Goal: Task Accomplishment & Management: Use online tool/utility

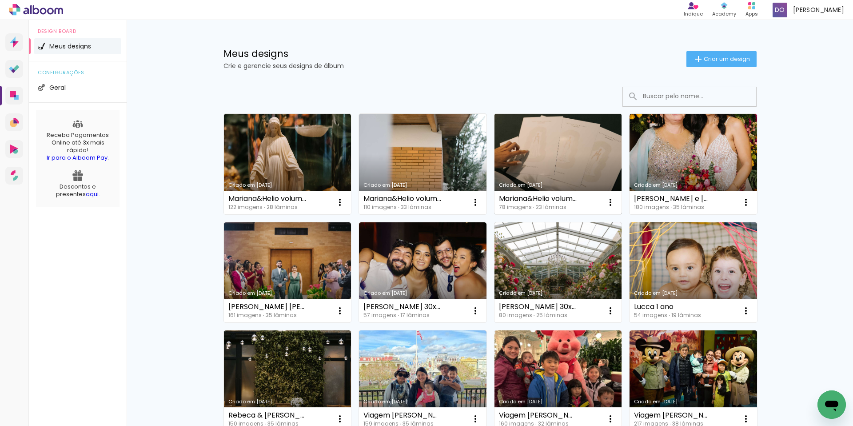
click at [580, 136] on link "Criado em [DATE]" at bounding box center [558, 164] width 128 height 100
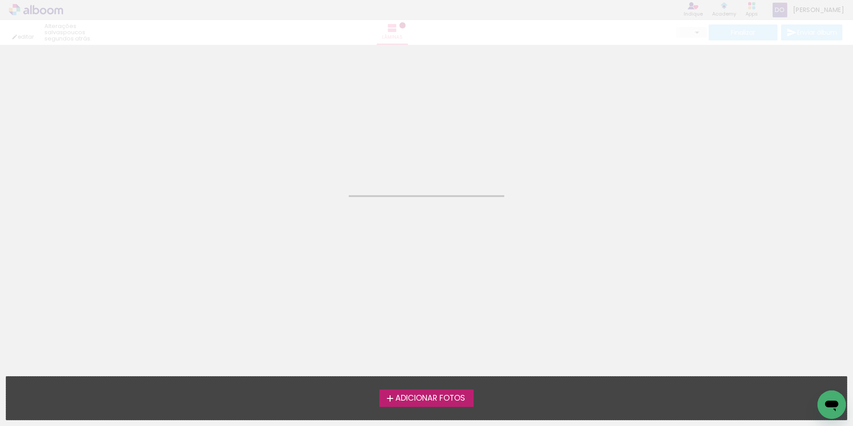
click at [580, 136] on neon-animated-pages "Confirmar Cancelar" at bounding box center [426, 235] width 853 height 381
